Goal: Information Seeking & Learning: Learn about a topic

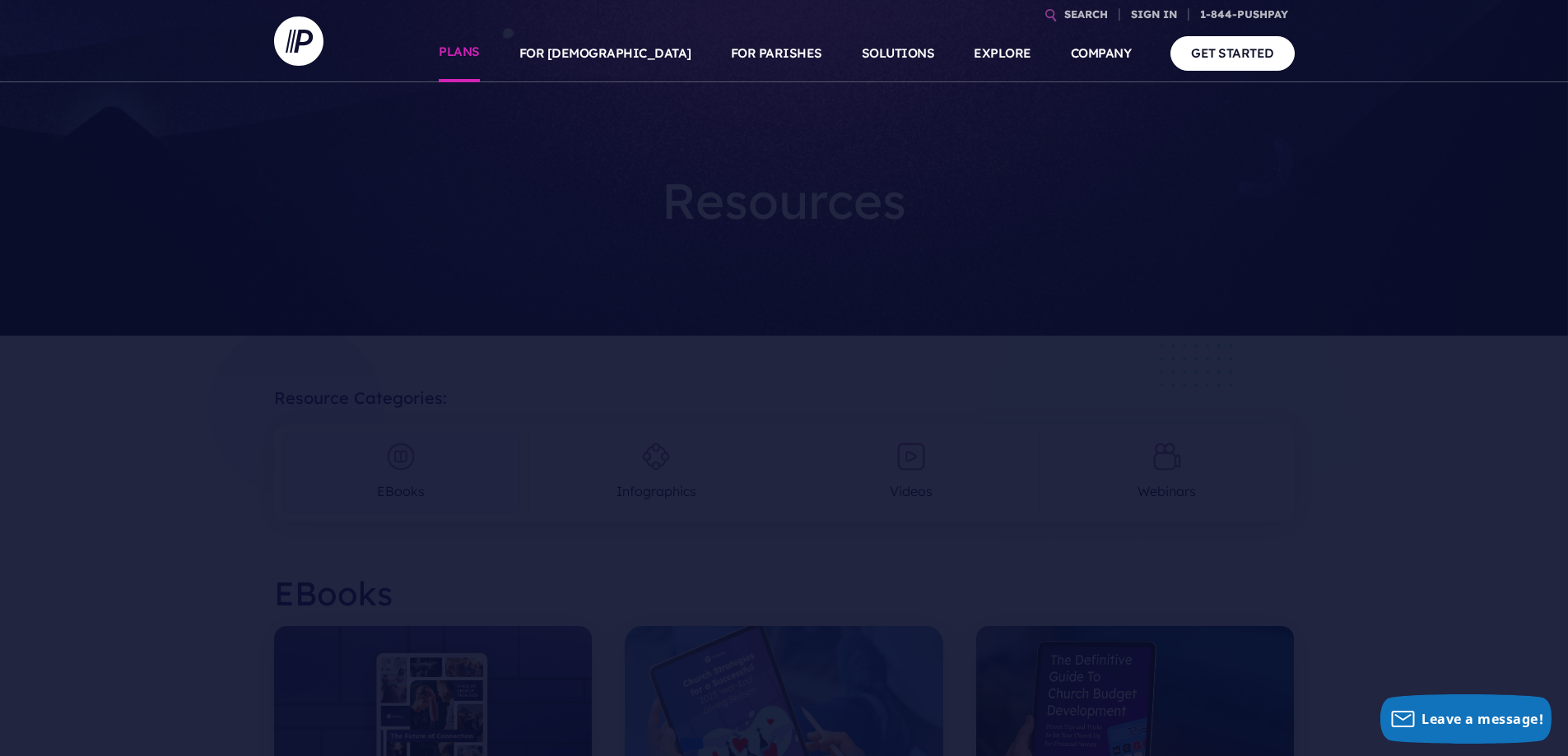
click at [480, 51] on link "PLANS" at bounding box center [459, 54] width 41 height 57
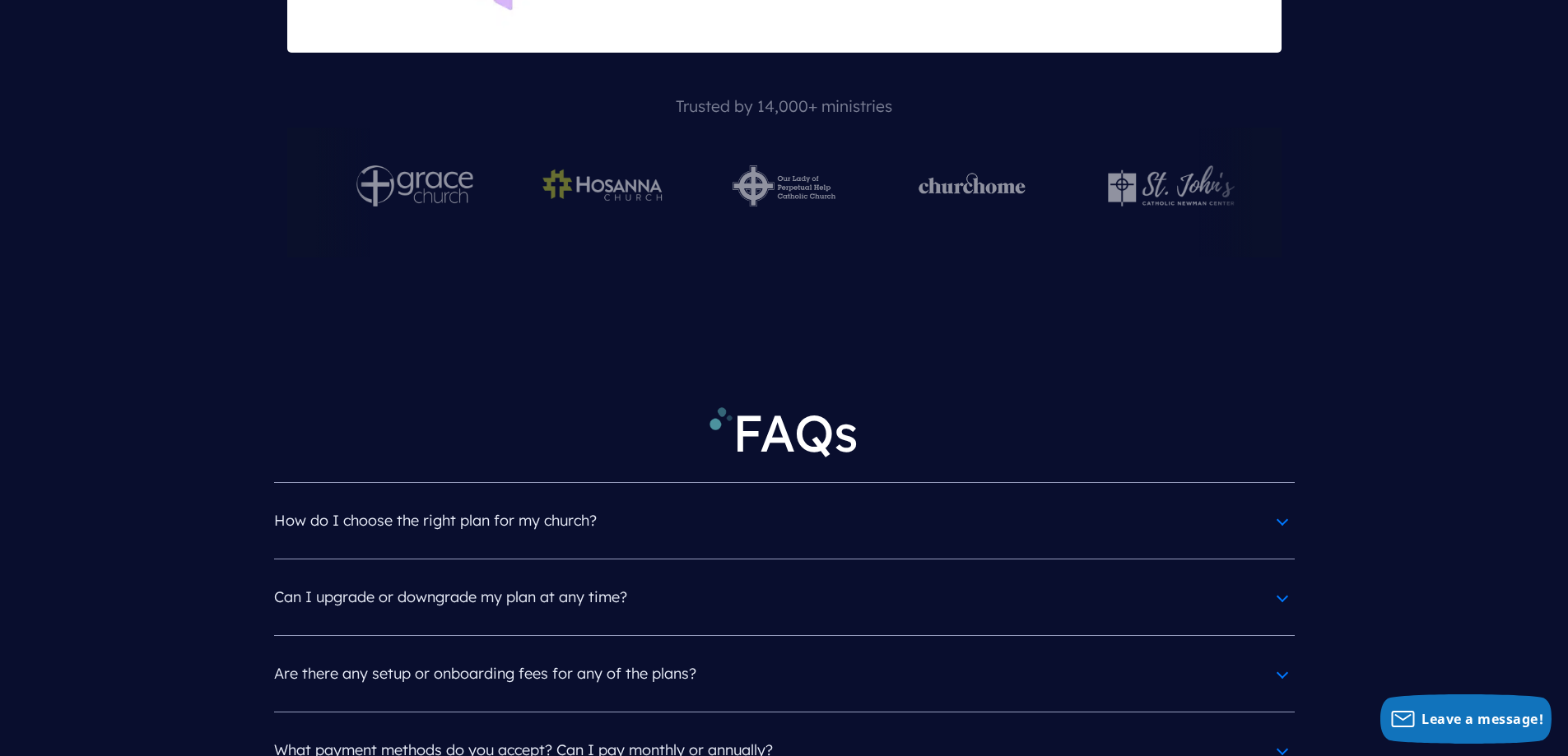
scroll to position [7160, 0]
click at [1274, 499] on h4 "How do I choose the right plan for my church?" at bounding box center [785, 520] width 1021 height 43
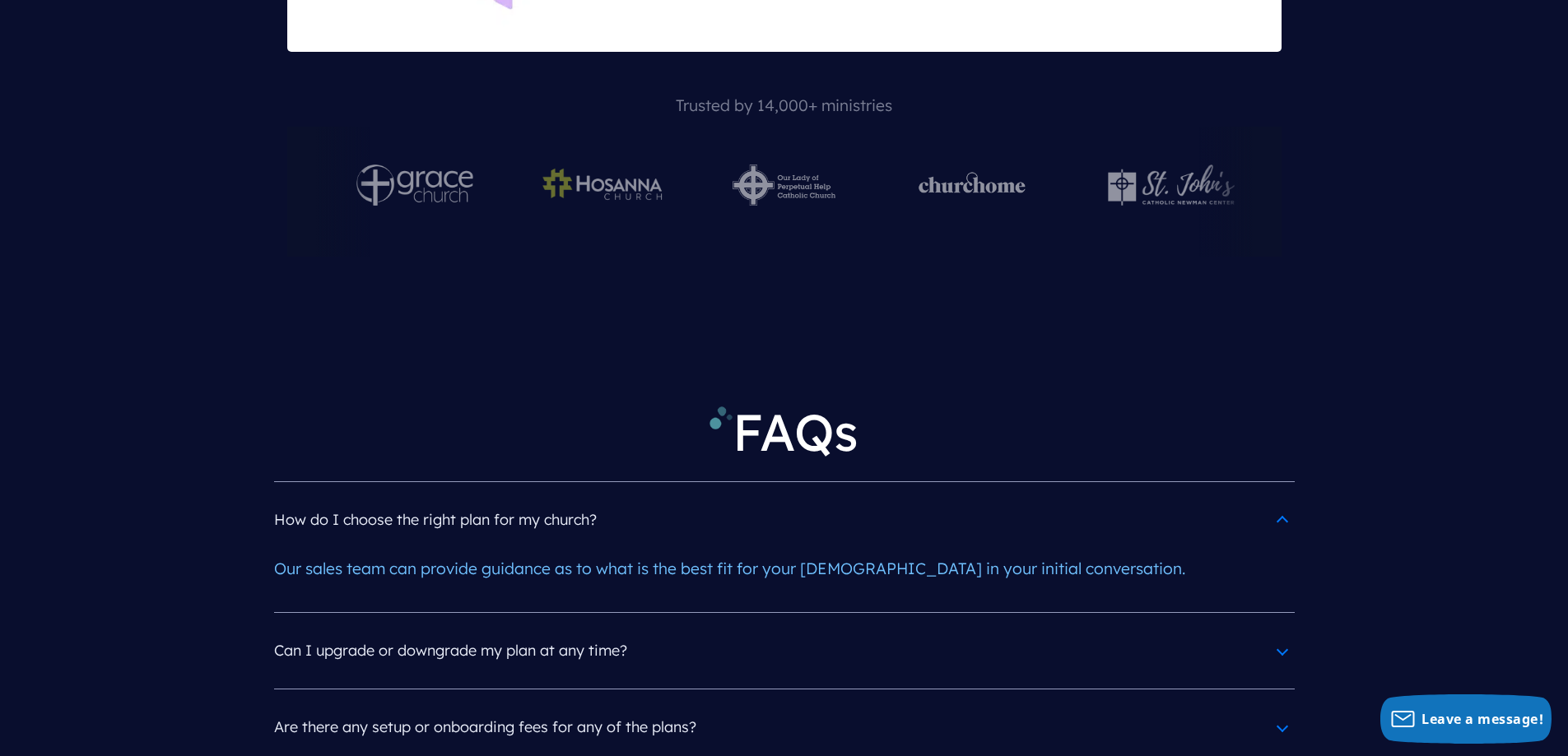
click at [1279, 706] on h4 "Are there any setup or onboarding fees for any of the plans?" at bounding box center [785, 727] width 1021 height 43
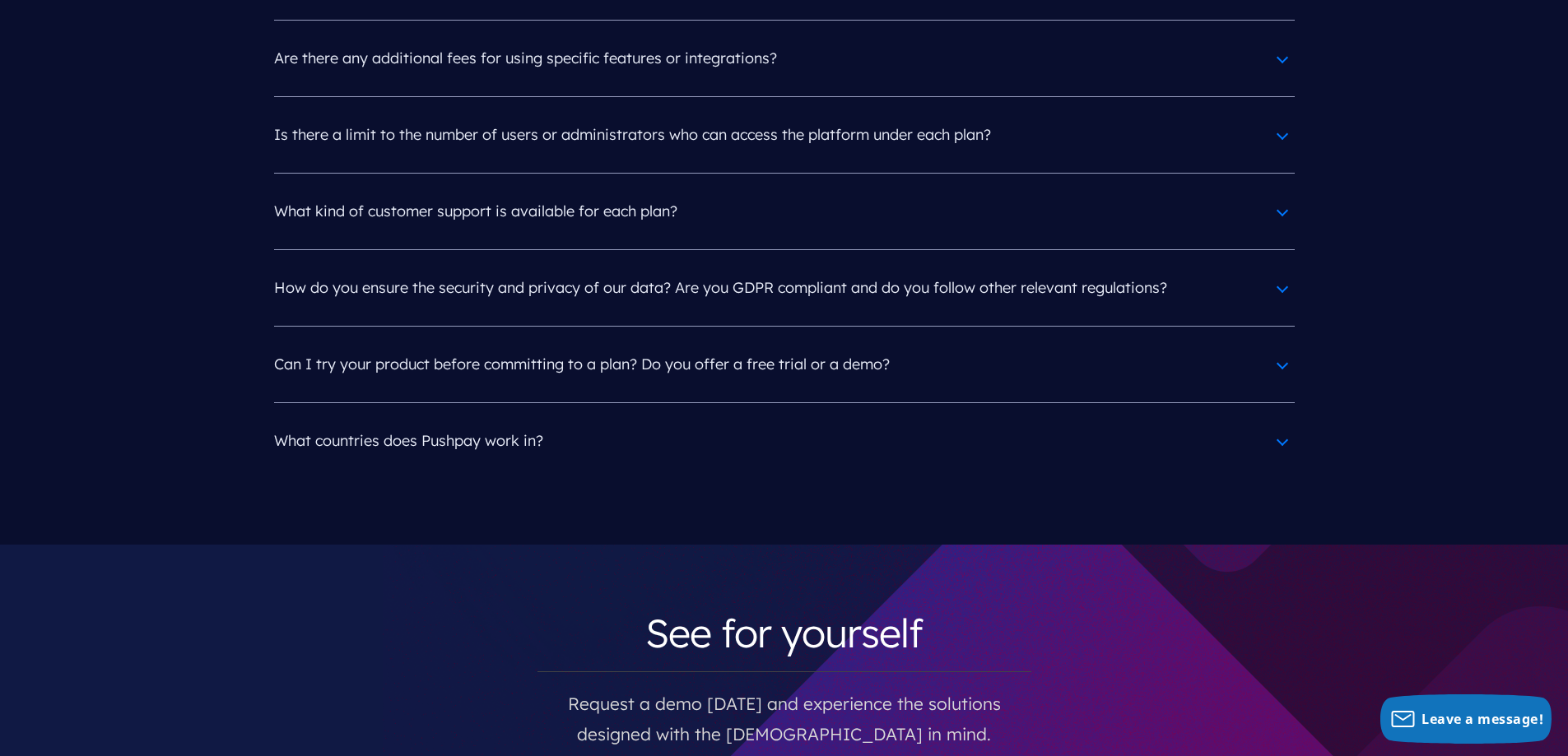
scroll to position [8477, 0]
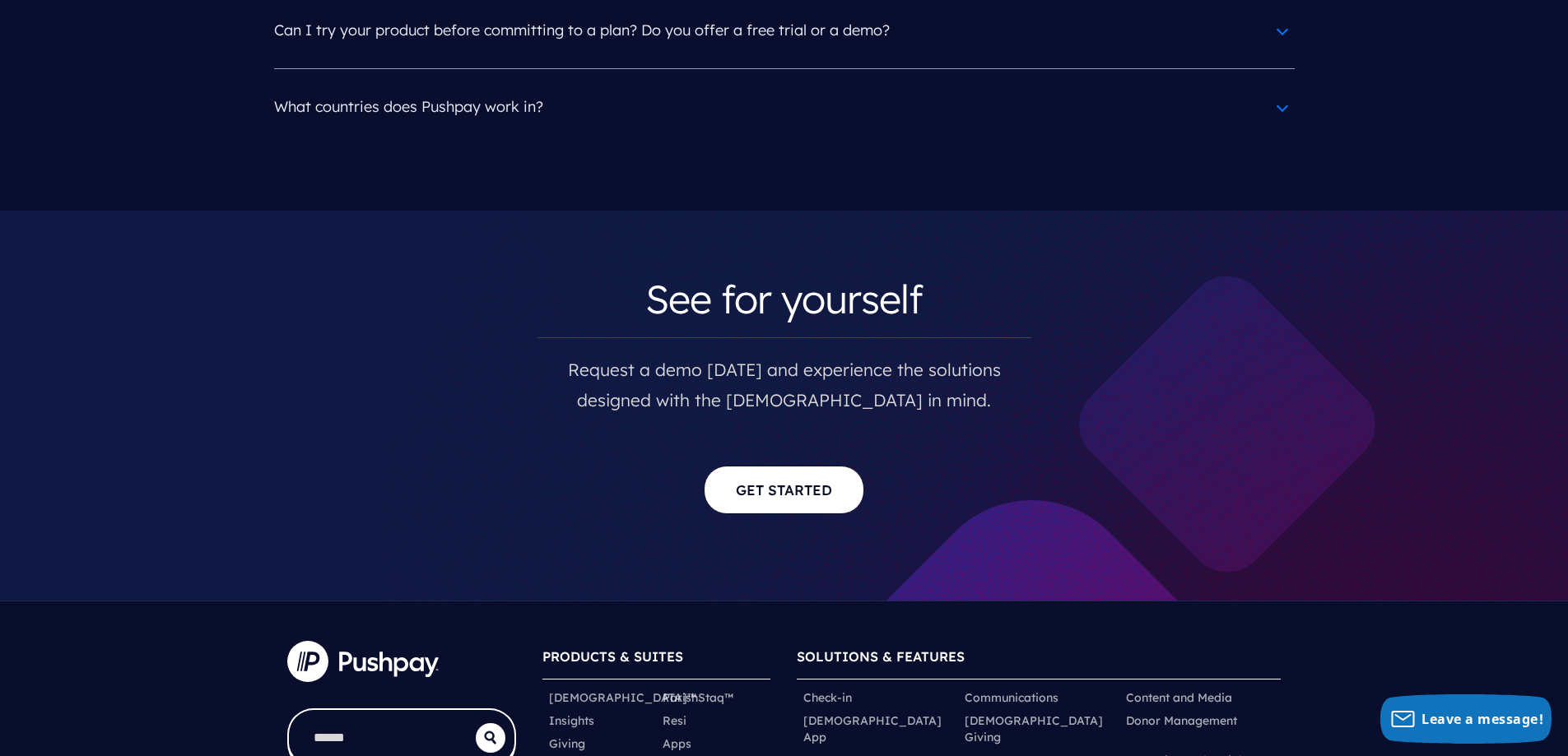
click at [409, 710] on input "search" at bounding box center [382, 738] width 187 height 56
type input "*"
type input "**********"
click at [475, 724] on button "submit" at bounding box center [490, 738] width 30 height 30
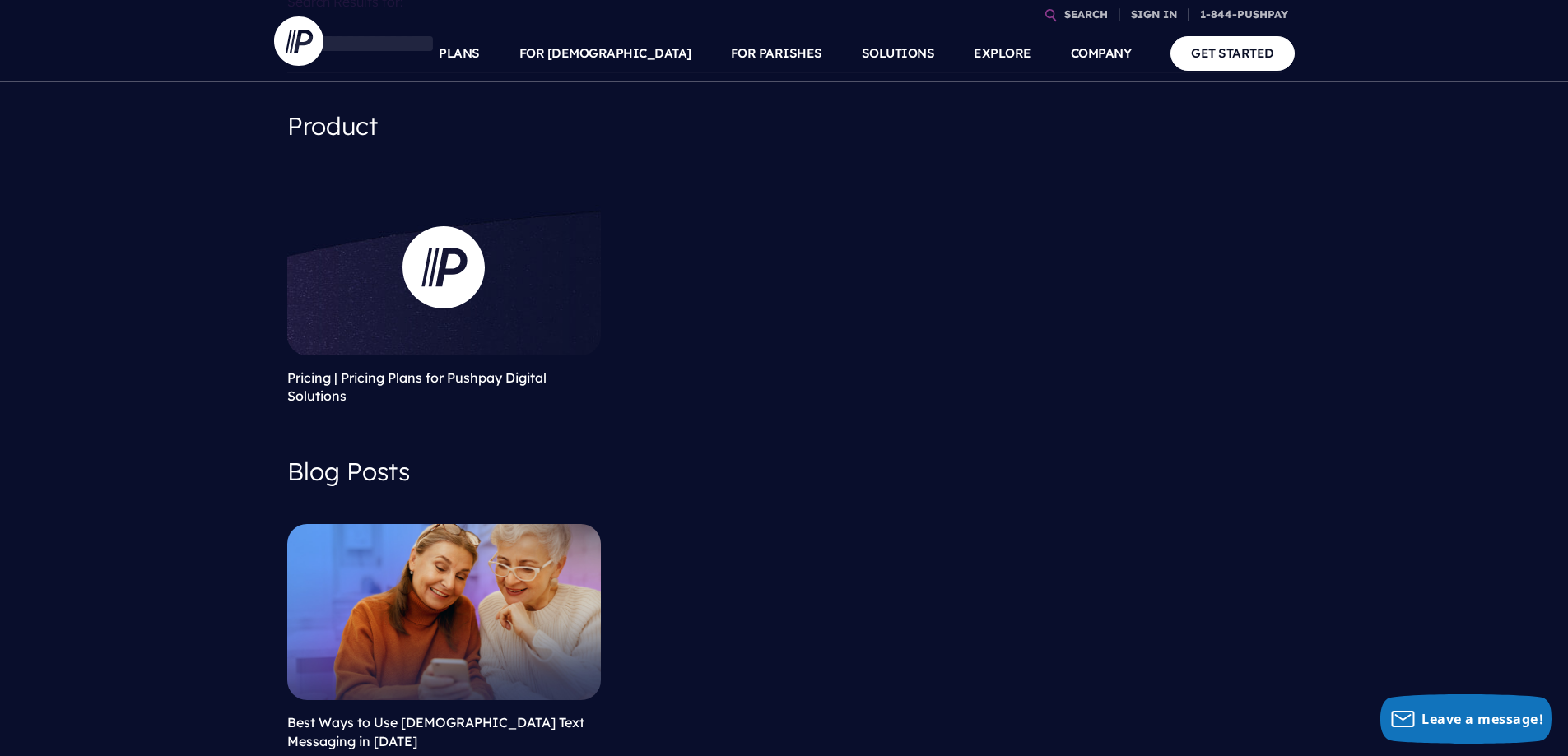
scroll to position [83, 0]
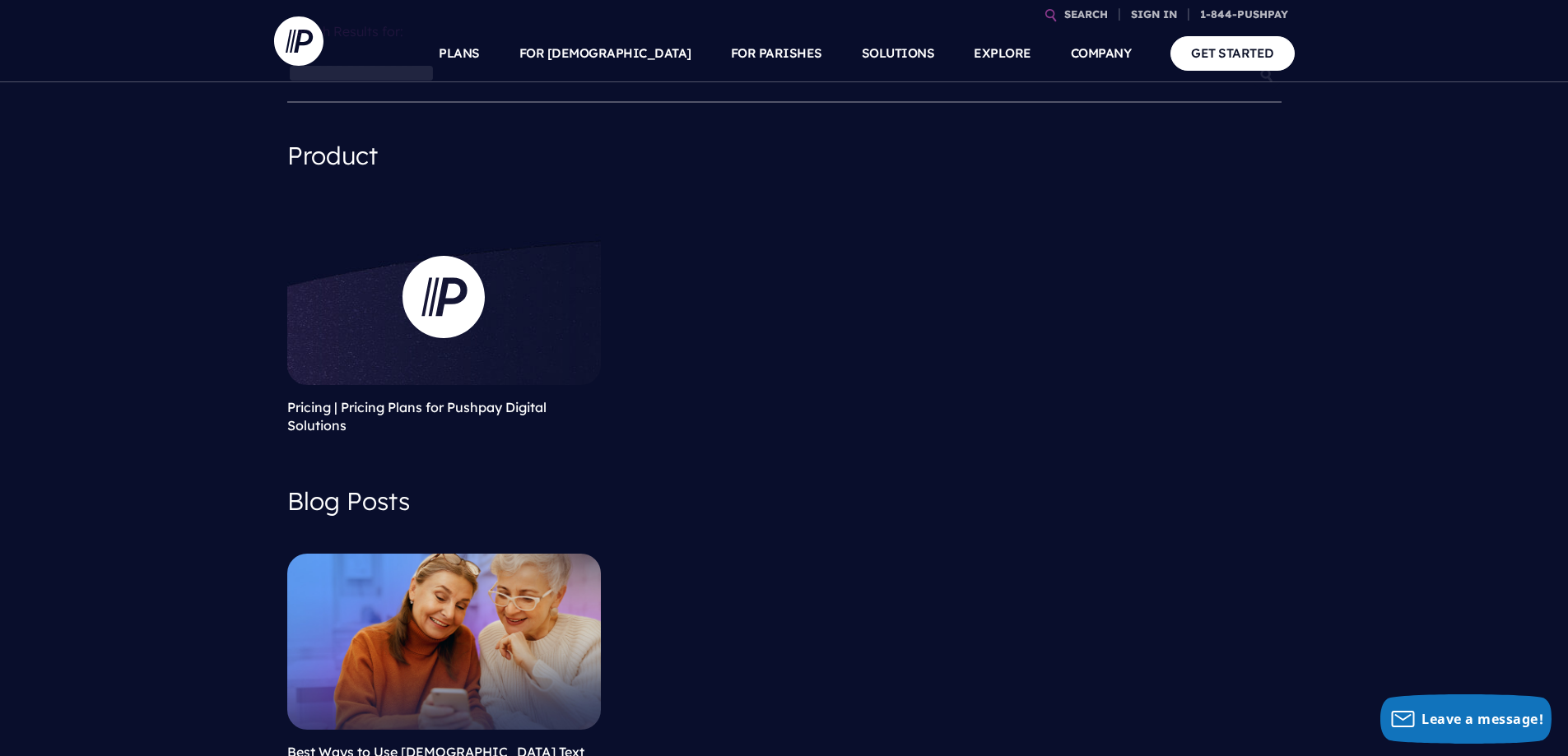
click at [405, 300] on link at bounding box center [444, 296] width 314 height 176
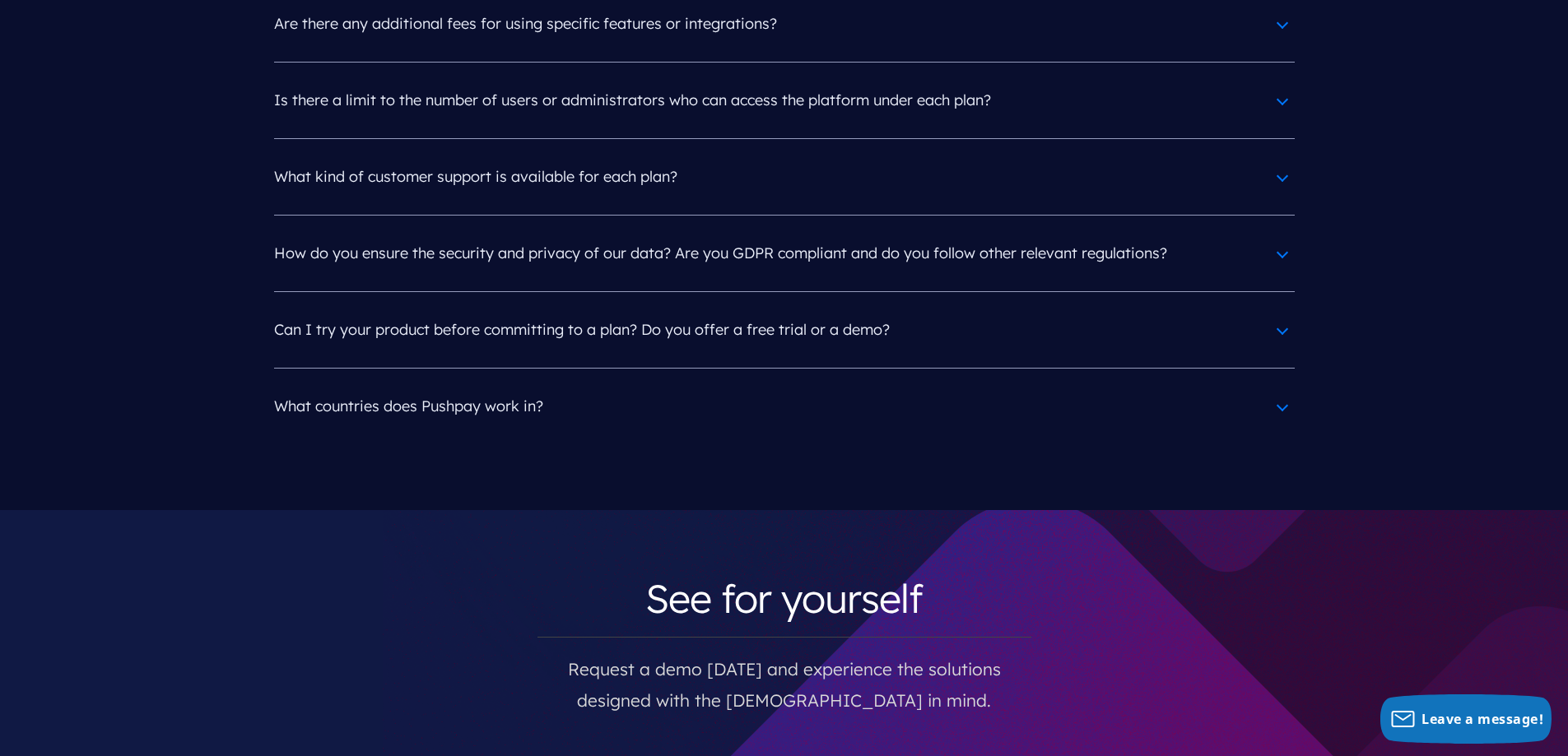
scroll to position [8229, 0]
